Goal: Ask a question

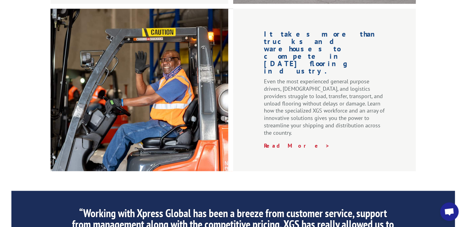
scroll to position [955, 0]
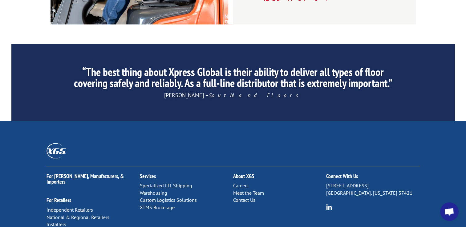
click at [445, 213] on span "Open chat" at bounding box center [449, 212] width 10 height 9
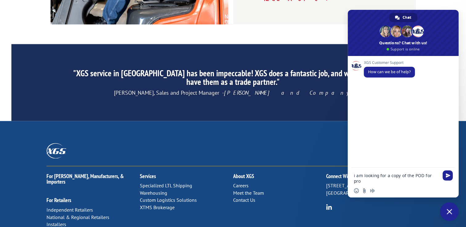
drag, startPoint x: 439, startPoint y: 177, endPoint x: 420, endPoint y: 206, distance: 34.9
click at [420, 206] on div "For [PERSON_NAME], Manufacturers, & Importers For Retailers Independent Retaile…" at bounding box center [233, 219] width 466 height 197
click at [438, 176] on textarea "i am looking for a copy of the POD for pro" at bounding box center [396, 178] width 85 height 11
paste textarea "17591327"
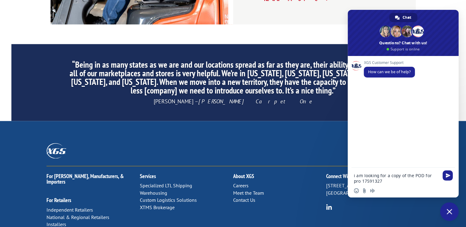
click at [355, 177] on textarea "i am looking for a copy of the POD for pro 17591327" at bounding box center [396, 178] width 85 height 11
type textarea "I am looking for a copy of the POD for pro 17591327"
click at [447, 176] on span "Send" at bounding box center [448, 175] width 5 height 5
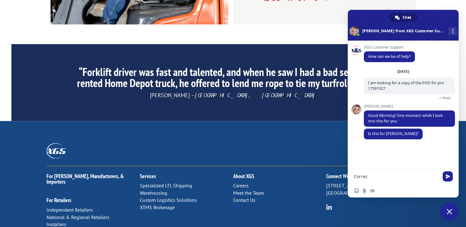
type textarea "Correct"
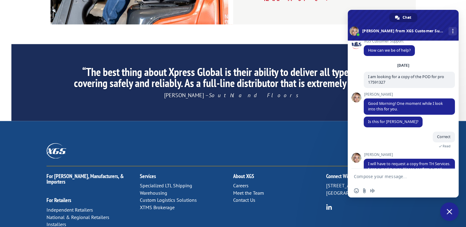
scroll to position [27, 0]
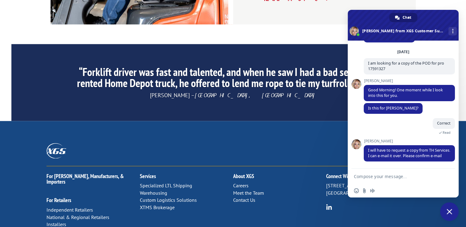
click at [374, 174] on textarea "Compose your message..." at bounding box center [396, 177] width 85 height 6
click at [373, 177] on textarea "Compose your message..." at bounding box center [396, 177] width 85 height 6
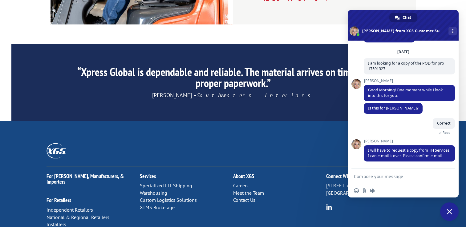
paste textarea "[PERSON_NAME] <[PERSON_NAME][EMAIL_ADDRESS][DOMAIN_NAME]>"
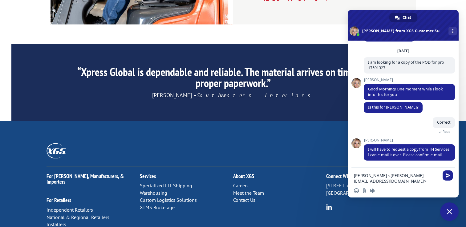
click at [438, 175] on textarea "[PERSON_NAME] <[PERSON_NAME][EMAIL_ADDRESS][DOMAIN_NAME]>" at bounding box center [396, 178] width 85 height 11
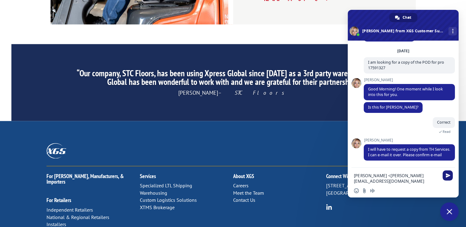
type textarea "[PERSON_NAME] <[PERSON_NAME][EMAIL_ADDRESS][DOMAIN_NAME]"
click at [447, 175] on span "Send" at bounding box center [448, 175] width 5 height 5
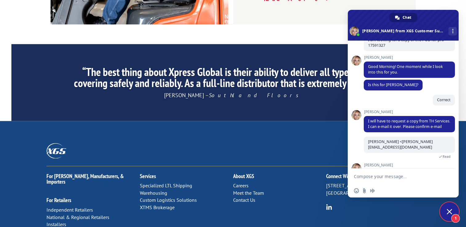
scroll to position [76, 0]
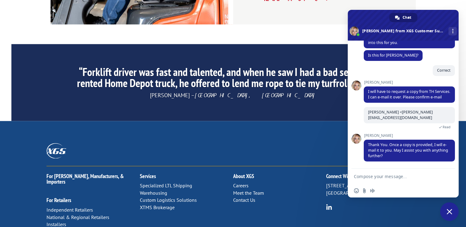
click at [365, 177] on textarea "Compose your message..." at bounding box center [396, 177] width 85 height 6
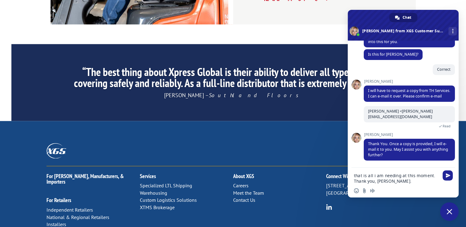
click at [373, 177] on textarea "that is all i am needing at this moment. Thank you, [PERSON_NAME]." at bounding box center [396, 178] width 85 height 11
click at [354, 176] on div "that is all I am needing at this moment. Thank you, [PERSON_NAME]." at bounding box center [403, 177] width 111 height 18
click at [354, 176] on textarea "that is all I am needing at this moment. Thank you, [PERSON_NAME]." at bounding box center [396, 178] width 85 height 11
click at [355, 177] on textarea "that is all I am needing at this moment. Thank you, [PERSON_NAME]." at bounding box center [396, 178] width 85 height 11
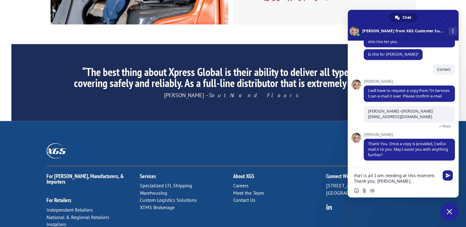
click at [355, 177] on textarea "that is all I am needing at this moment. Thank you, [PERSON_NAME]." at bounding box center [396, 178] width 85 height 11
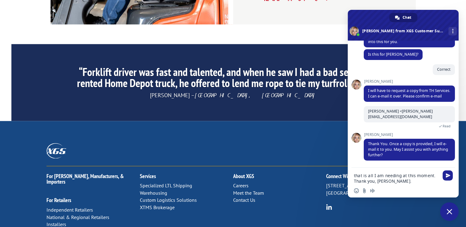
click at [355, 177] on textarea "that is all I am needing at this moment. Thank you, [PERSON_NAME]." at bounding box center [396, 178] width 85 height 11
type textarea "That is all I am needing at this moment. Thank you, [PERSON_NAME]."
click at [447, 179] on span "Send" at bounding box center [448, 176] width 10 height 10
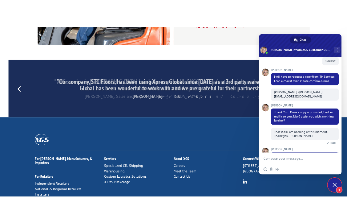
scroll to position [160, 0]
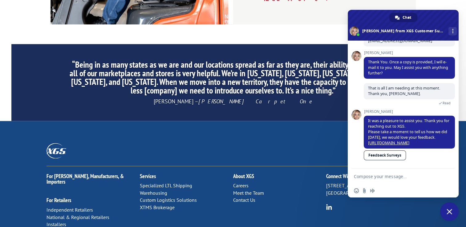
click at [273, 121] on div "For [PERSON_NAME], Manufacturers, & Importers For Retailers Independent Retaile…" at bounding box center [233, 219] width 466 height 197
